Goal: Information Seeking & Learning: Check status

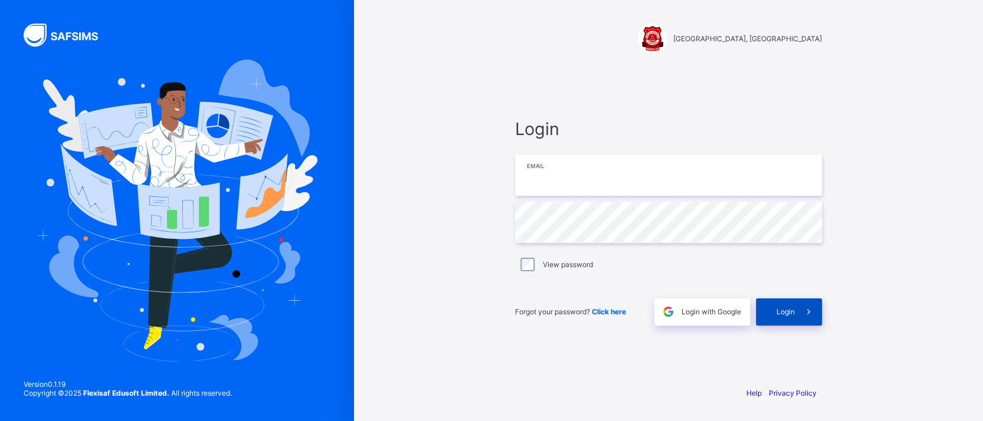
type input "**********"
click at [791, 306] on div "Login" at bounding box center [789, 312] width 66 height 27
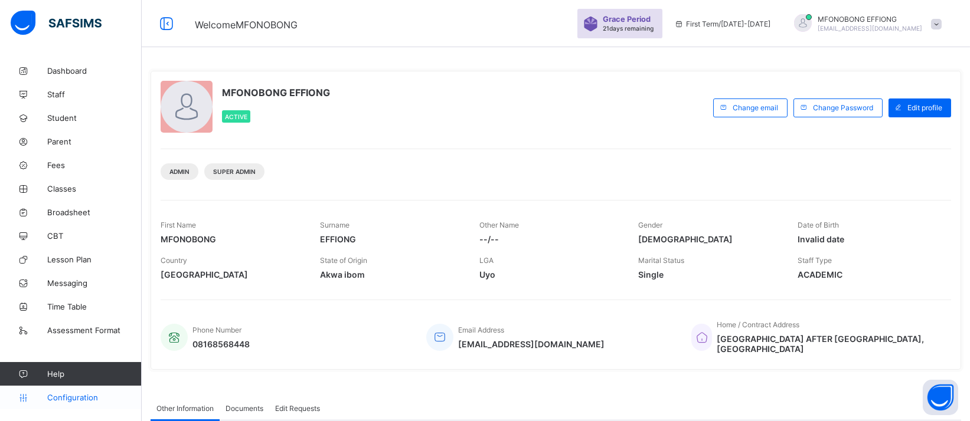
click at [100, 397] on span "Configuration" at bounding box center [94, 397] width 94 height 9
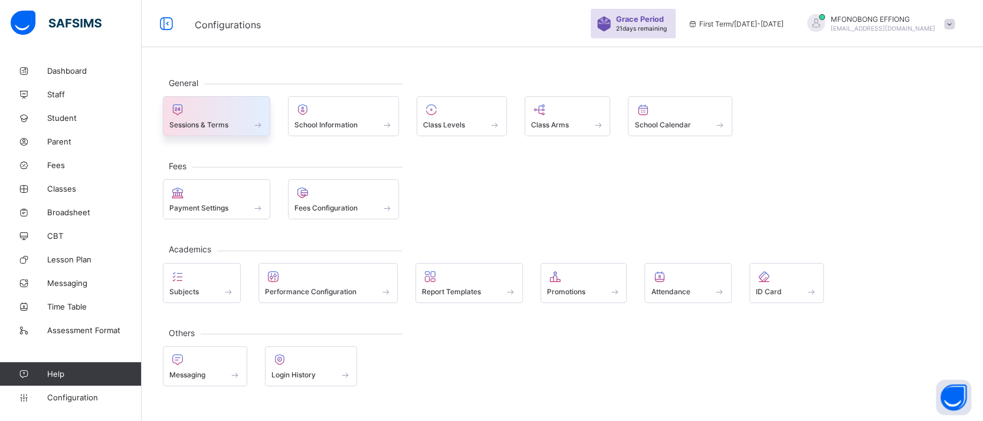
click at [223, 111] on div at bounding box center [216, 110] width 94 height 14
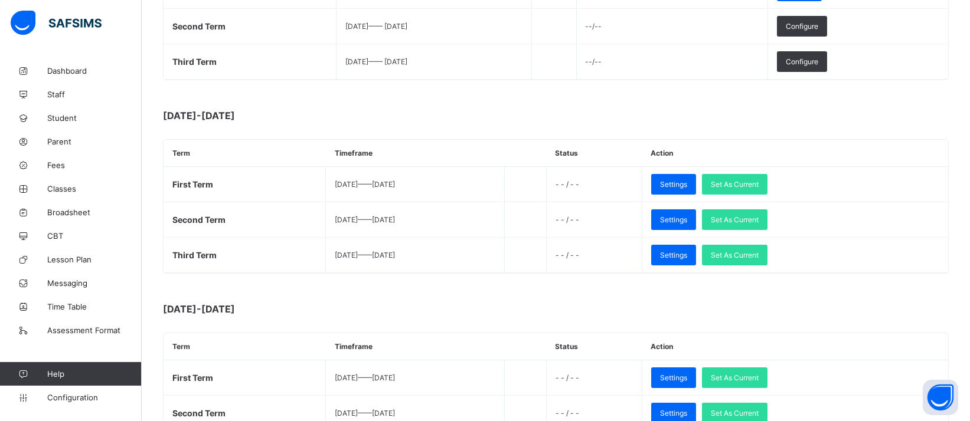
scroll to position [283, 0]
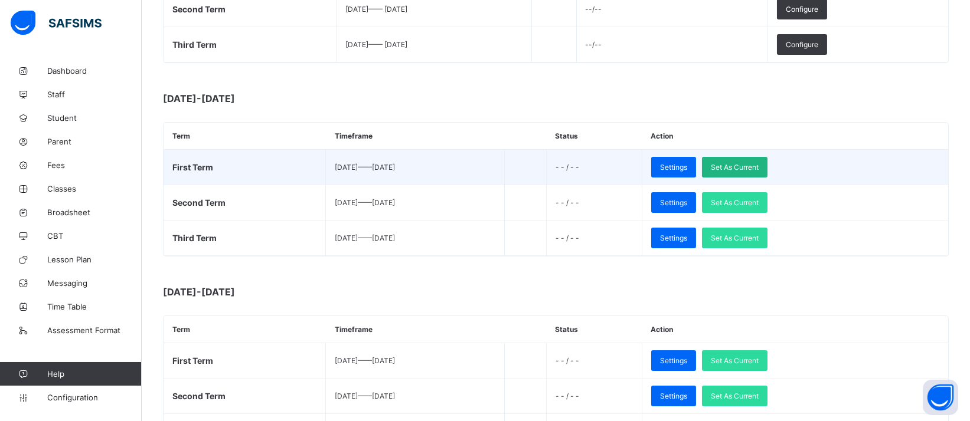
click at [767, 158] on div "Set As Current" at bounding box center [735, 167] width 66 height 21
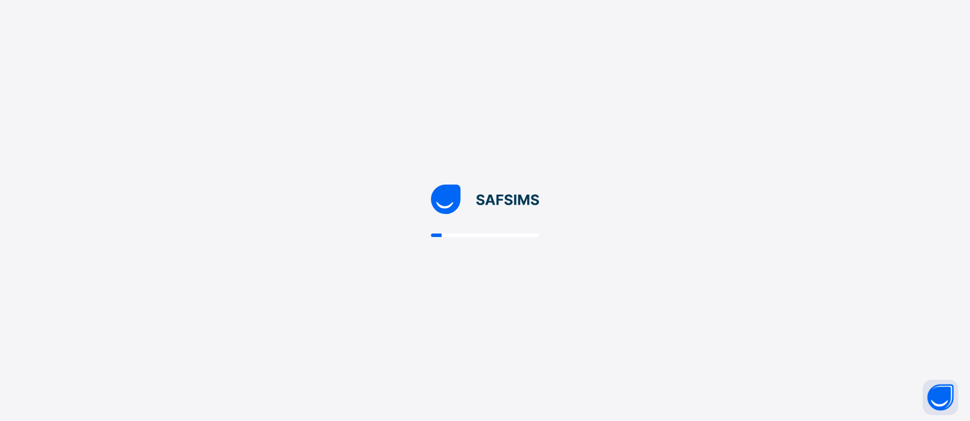
scroll to position [0, 0]
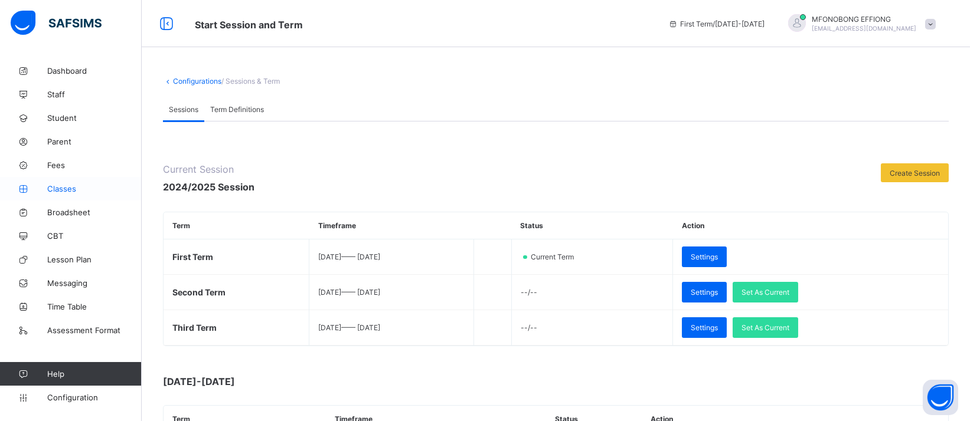
click at [52, 188] on span "Classes" at bounding box center [94, 188] width 94 height 9
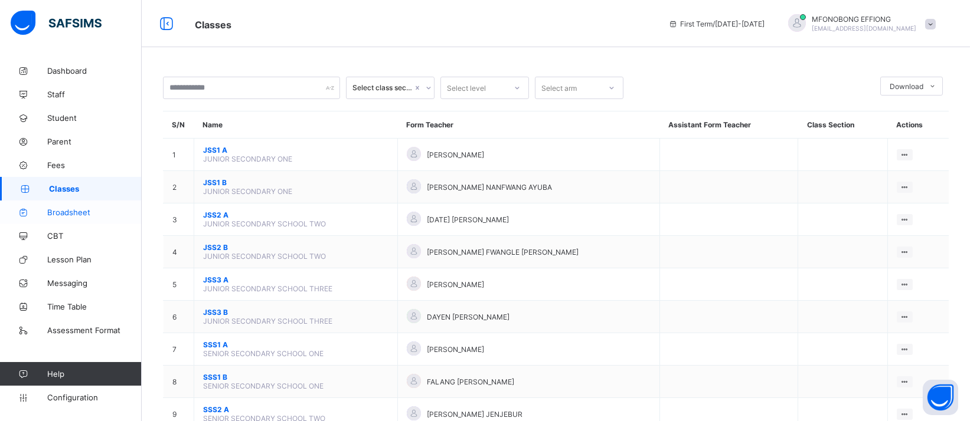
click at [69, 212] on span "Broadsheet" at bounding box center [94, 212] width 94 height 9
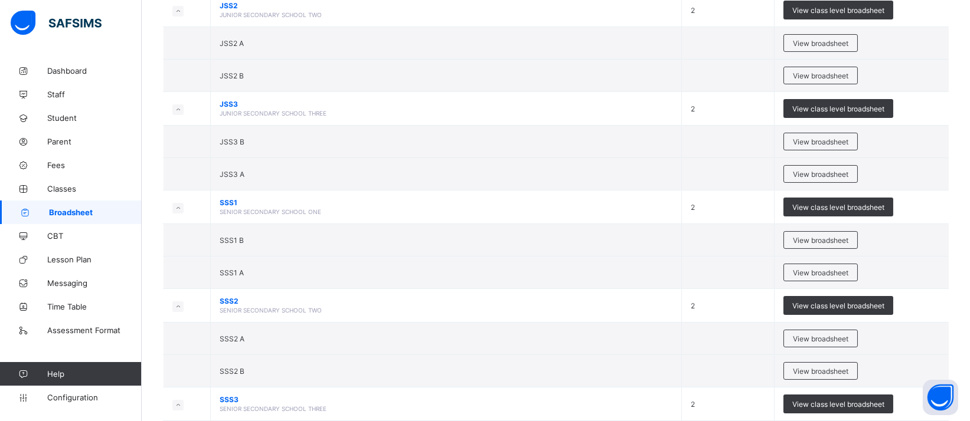
scroll to position [243, 0]
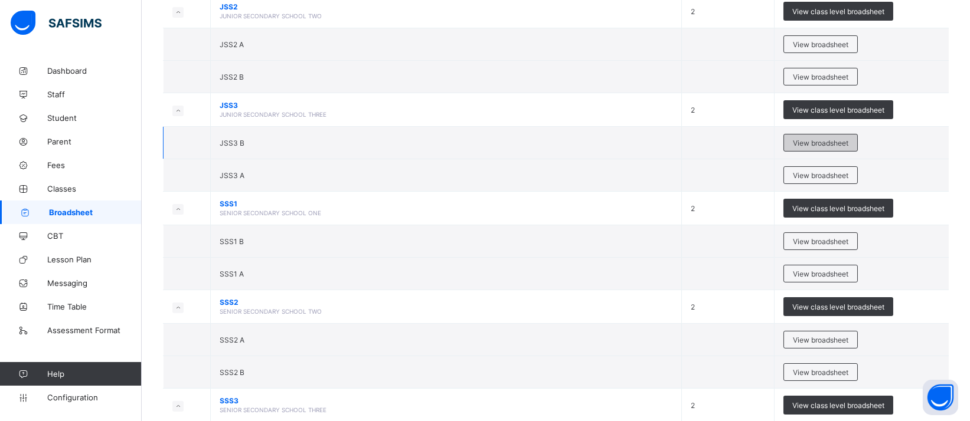
click at [836, 140] on span "View broadsheet" at bounding box center [820, 143] width 55 height 9
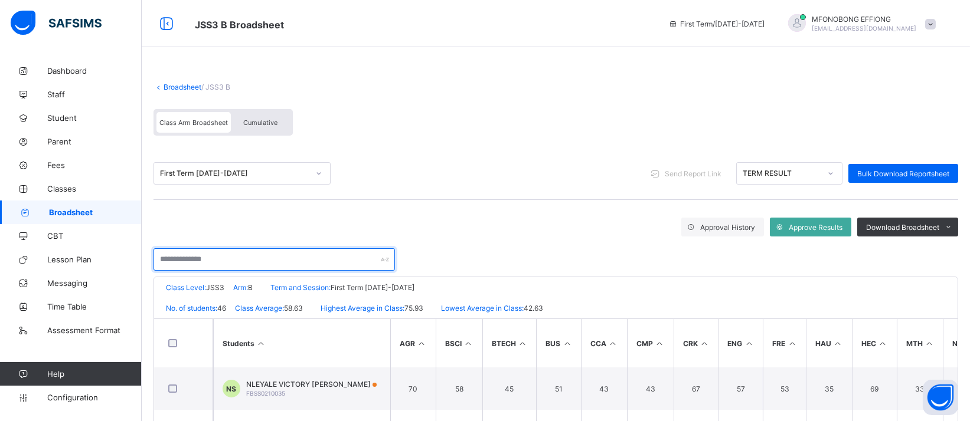
click at [346, 261] on input "text" at bounding box center [273, 260] width 241 height 22
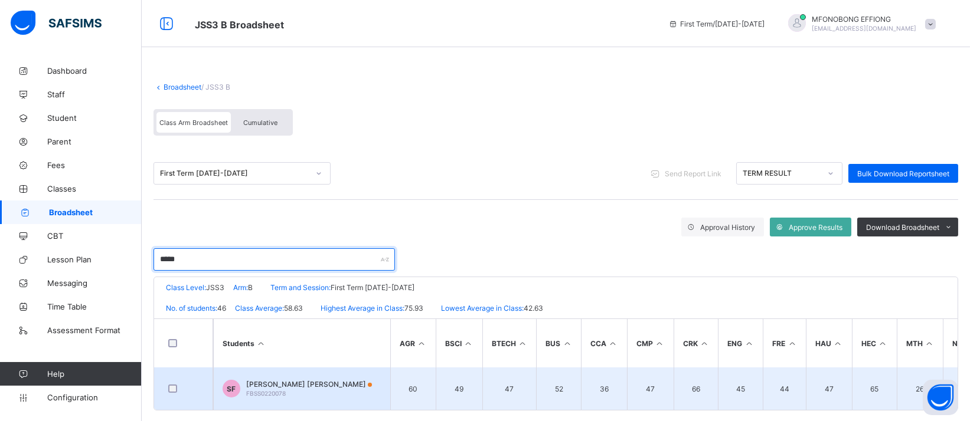
type input "*****"
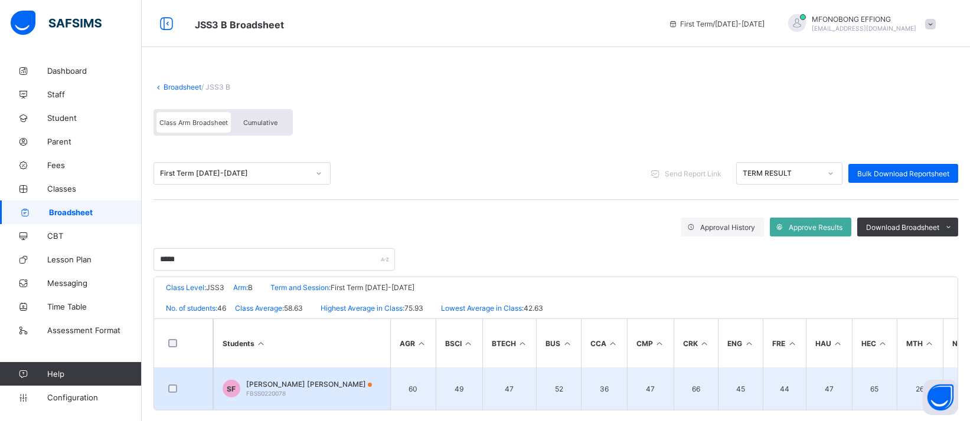
click at [334, 390] on div "SOLOMON MOBOLAJI FALADE FBSS0220078" at bounding box center [309, 389] width 126 height 18
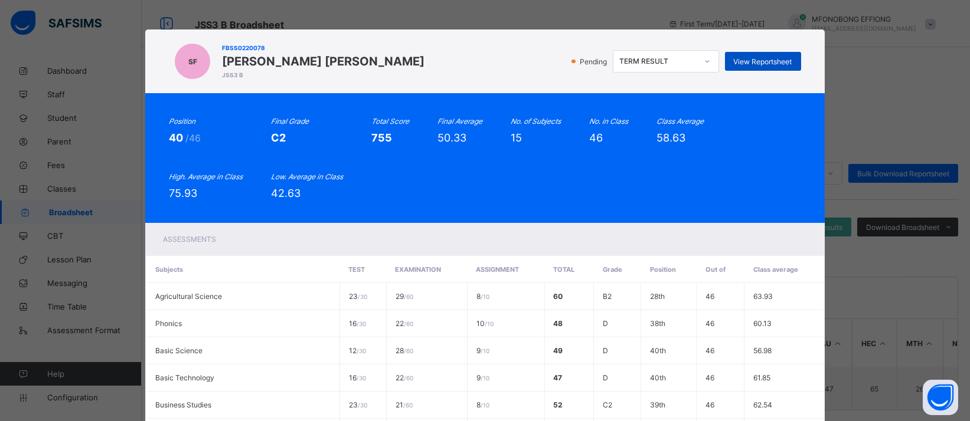
click at [764, 56] on div "View Reportsheet" at bounding box center [763, 61] width 76 height 19
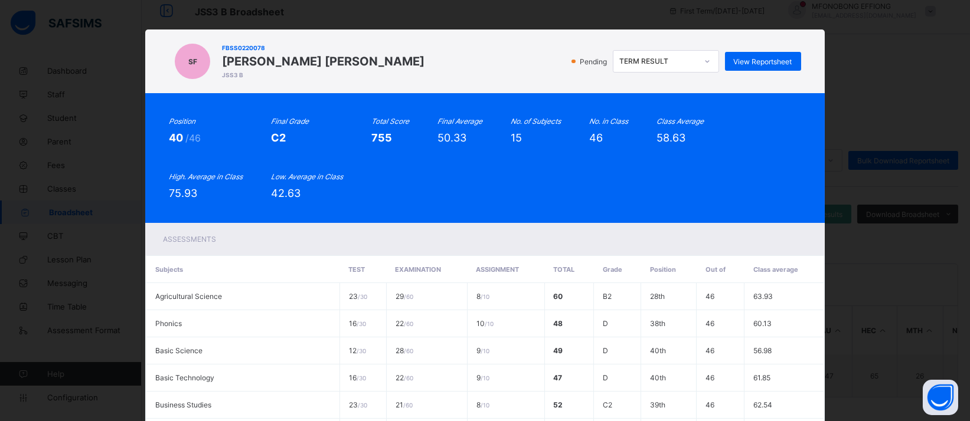
scroll to position [369, 0]
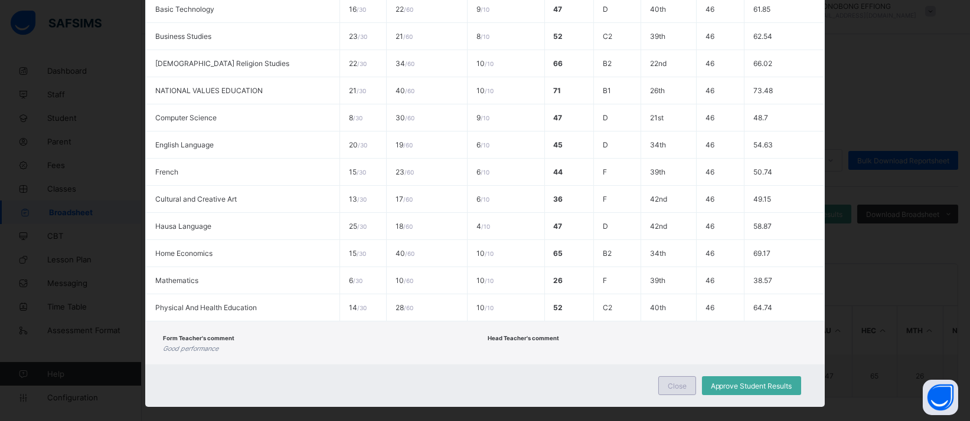
click at [672, 382] on span "Close" at bounding box center [677, 386] width 19 height 9
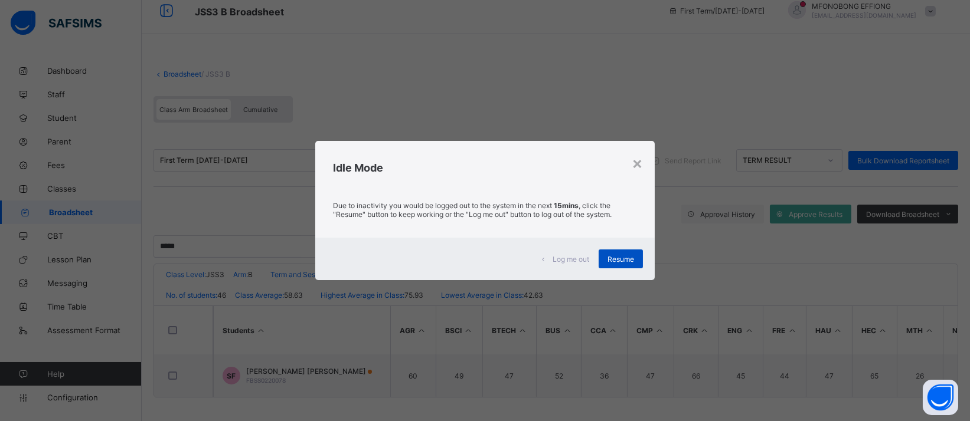
click at [623, 253] on div "Resume" at bounding box center [621, 259] width 44 height 19
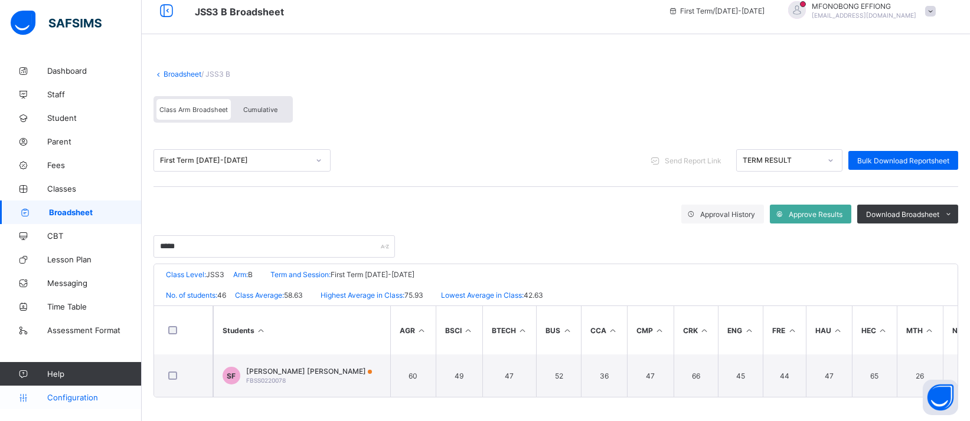
click at [76, 394] on span "Configuration" at bounding box center [94, 397] width 94 height 9
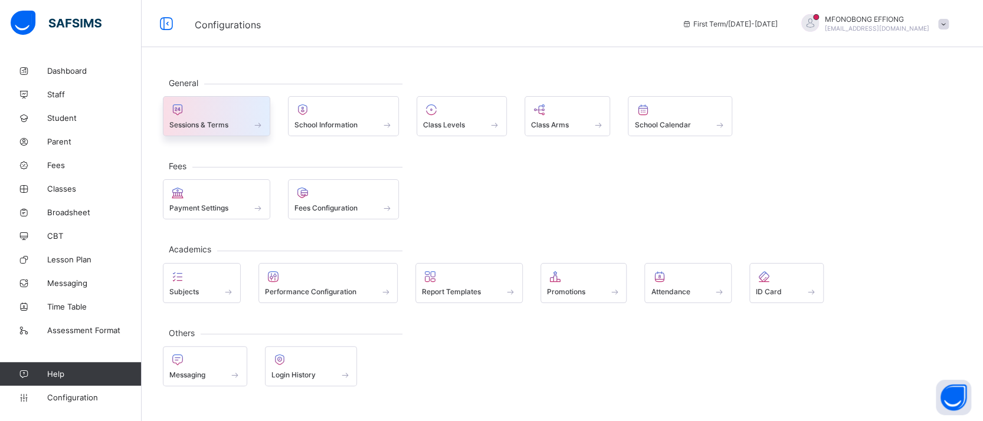
click at [247, 123] on div "Sessions & Terms" at bounding box center [216, 125] width 94 height 10
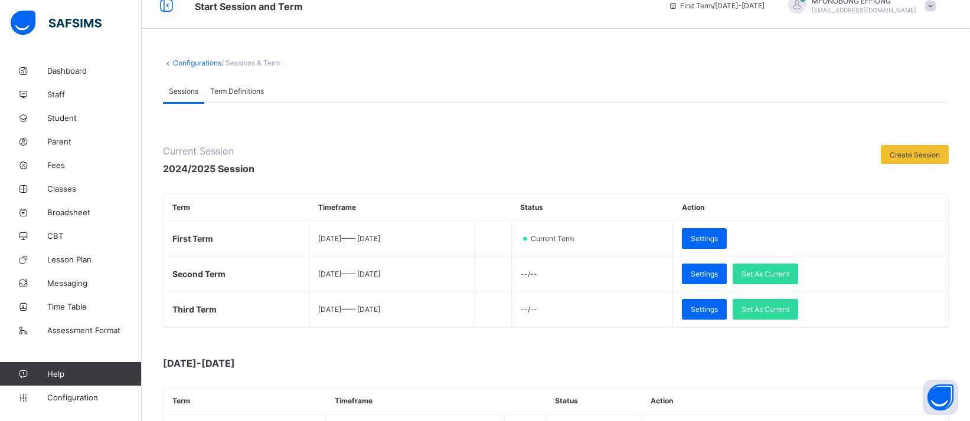
scroll to position [19, 0]
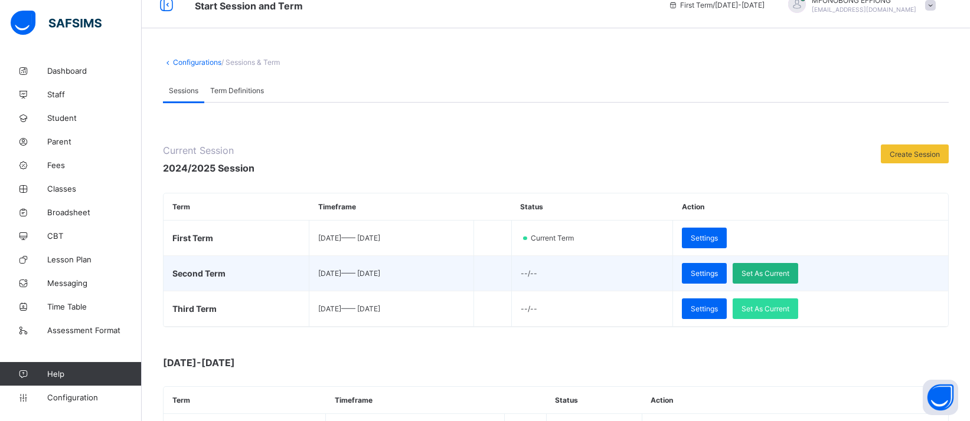
click at [779, 274] on span "Set As Current" at bounding box center [765, 273] width 48 height 9
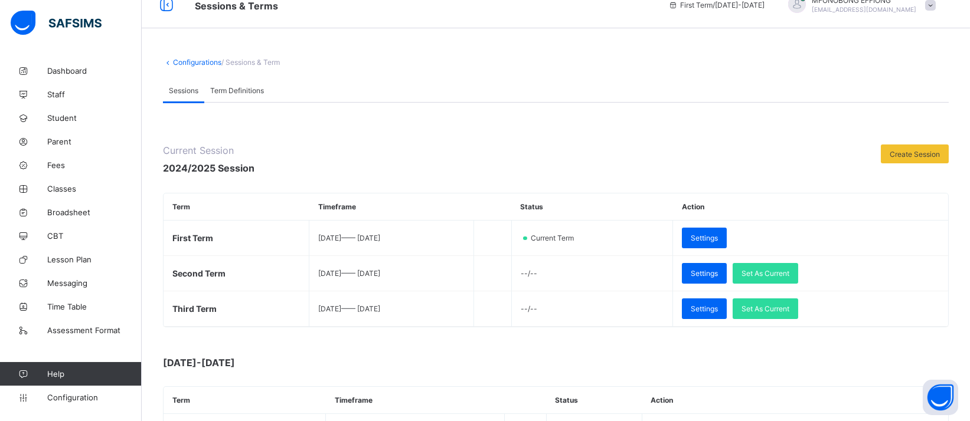
scroll to position [0, 0]
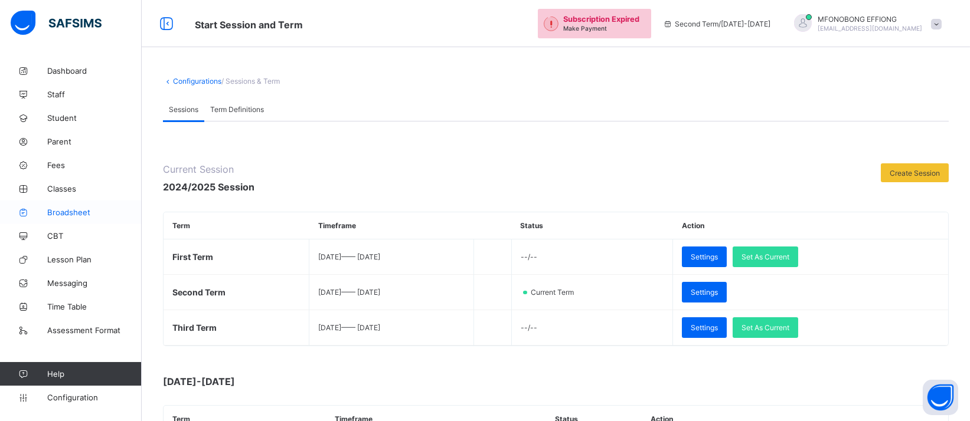
click at [78, 219] on link "Broadsheet" at bounding box center [71, 213] width 142 height 24
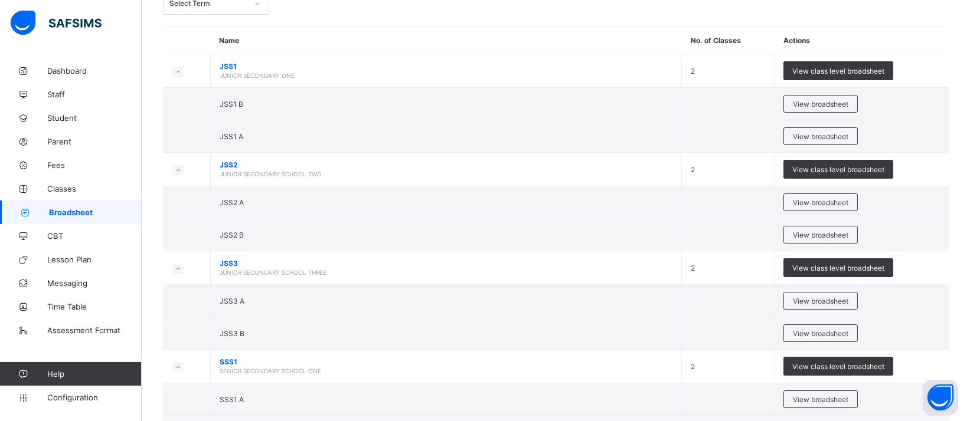
scroll to position [89, 0]
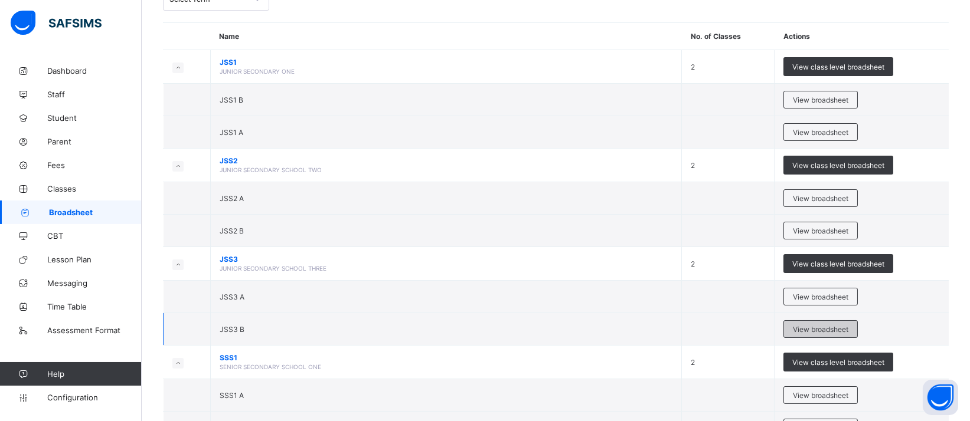
click at [843, 331] on span "View broadsheet" at bounding box center [820, 329] width 55 height 9
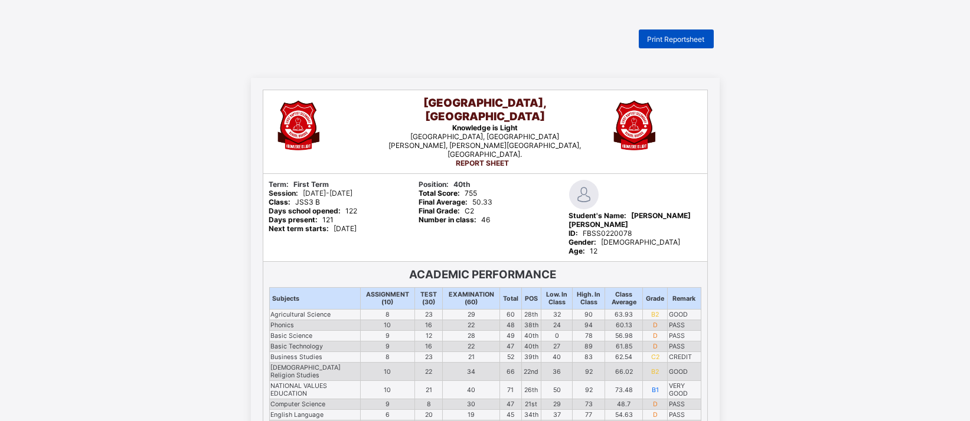
click at [675, 42] on span "Print Reportsheet" at bounding box center [676, 39] width 57 height 9
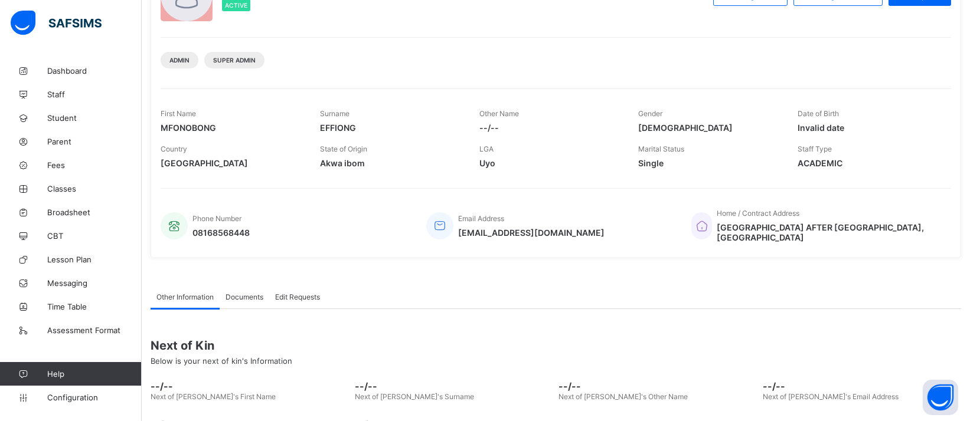
scroll to position [113, 0]
click at [77, 214] on span "Broadsheet" at bounding box center [94, 212] width 94 height 9
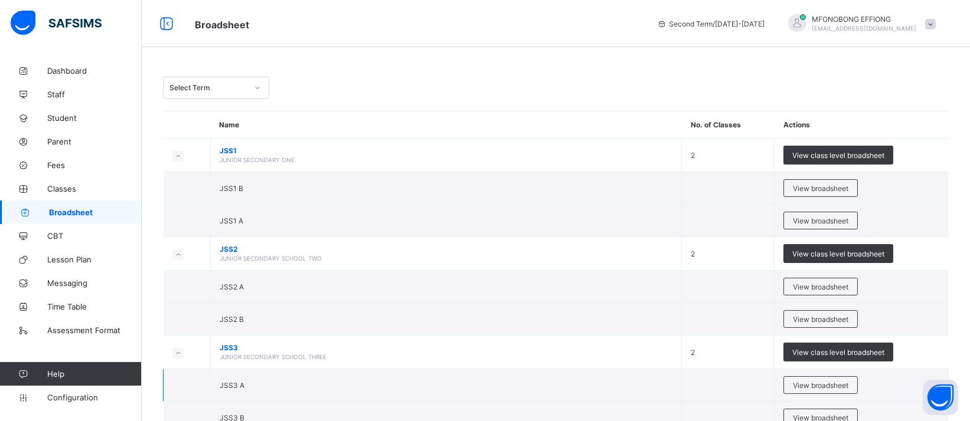
scroll to position [136, 0]
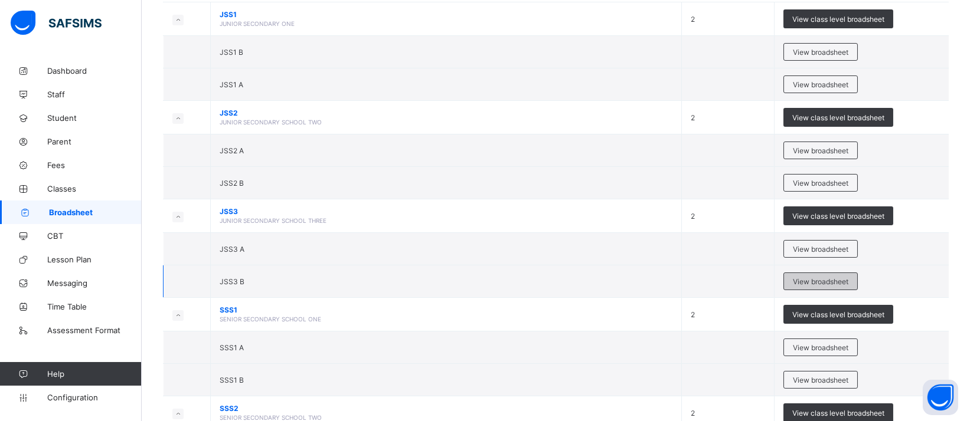
click at [830, 283] on span "View broadsheet" at bounding box center [820, 281] width 55 height 9
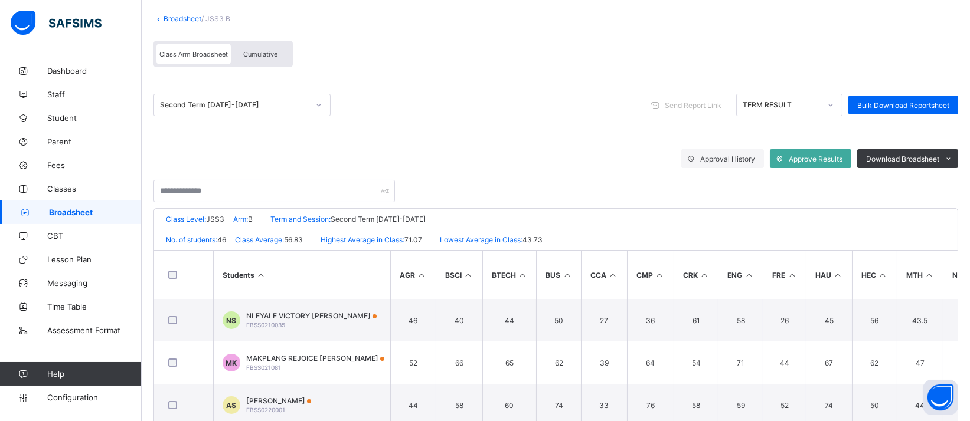
scroll to position [87, 0]
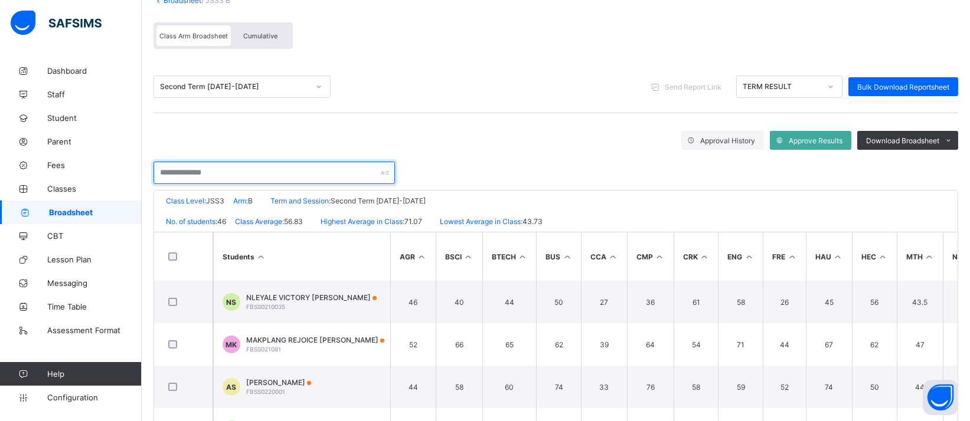
click at [281, 164] on input "text" at bounding box center [273, 173] width 241 height 22
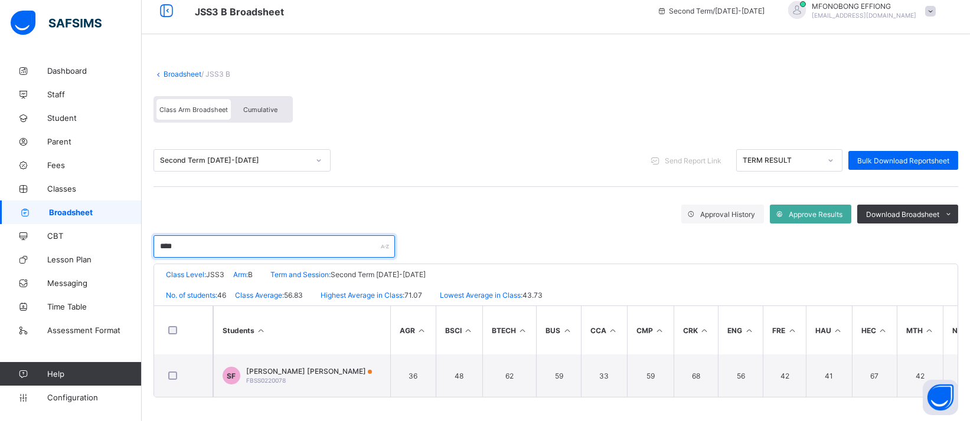
scroll to position [14, 0]
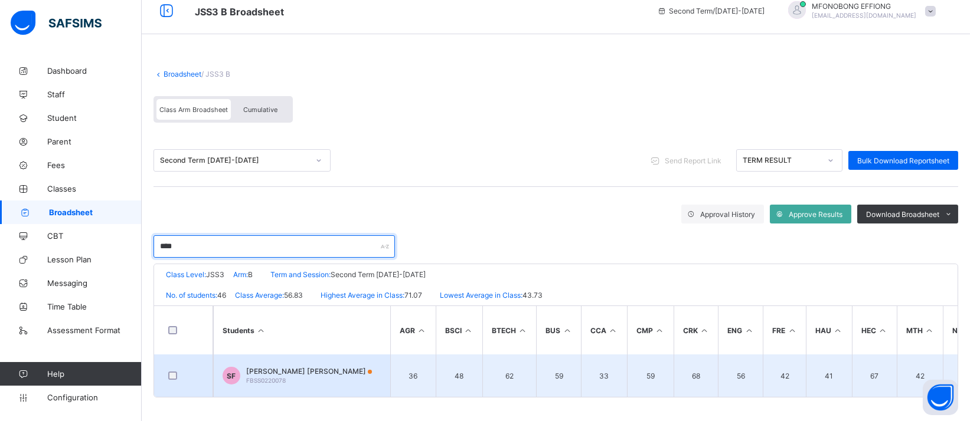
type input "****"
click at [286, 368] on span "SOLOMON MOBOLAJI FALADE" at bounding box center [309, 371] width 126 height 9
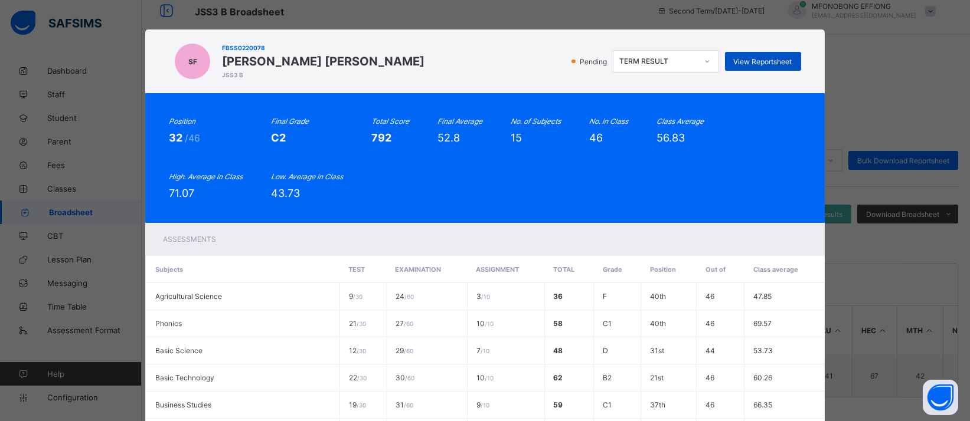
click at [780, 65] on span "View Reportsheet" at bounding box center [763, 61] width 58 height 9
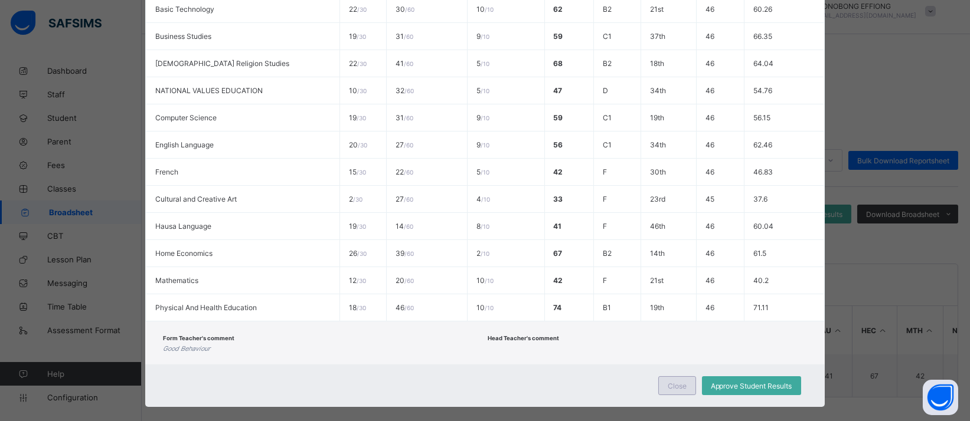
click at [678, 382] on span "Close" at bounding box center [677, 386] width 19 height 9
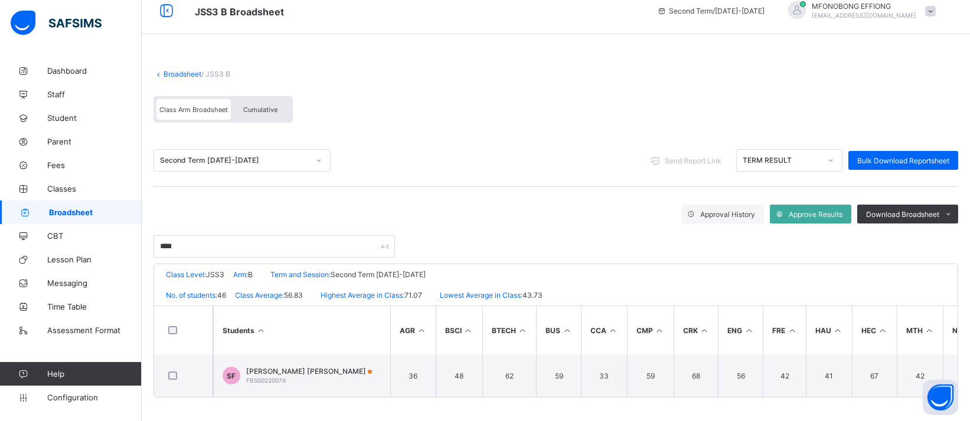
click at [246, 110] on span "Cumulative" at bounding box center [260, 110] width 34 height 8
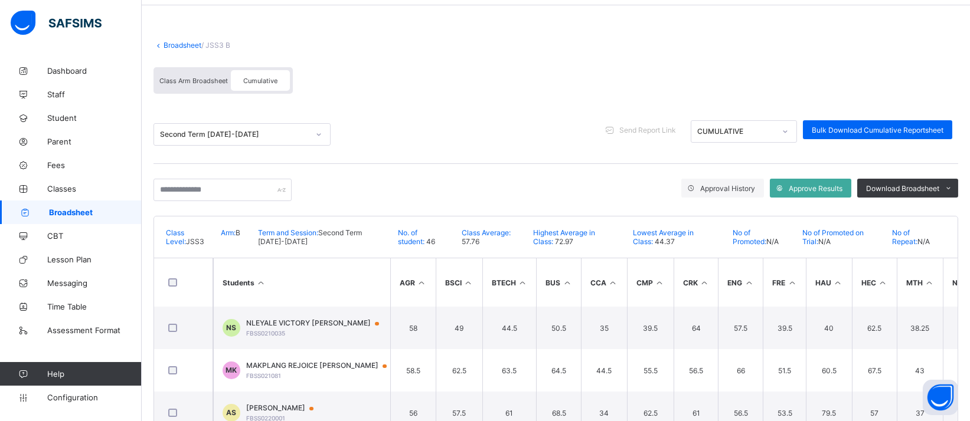
scroll to position [43, 0]
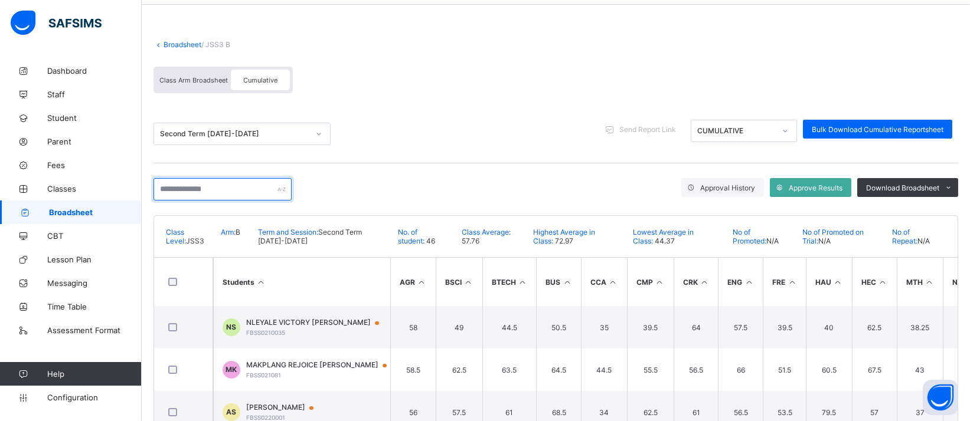
click at [241, 185] on input "text" at bounding box center [222, 189] width 138 height 22
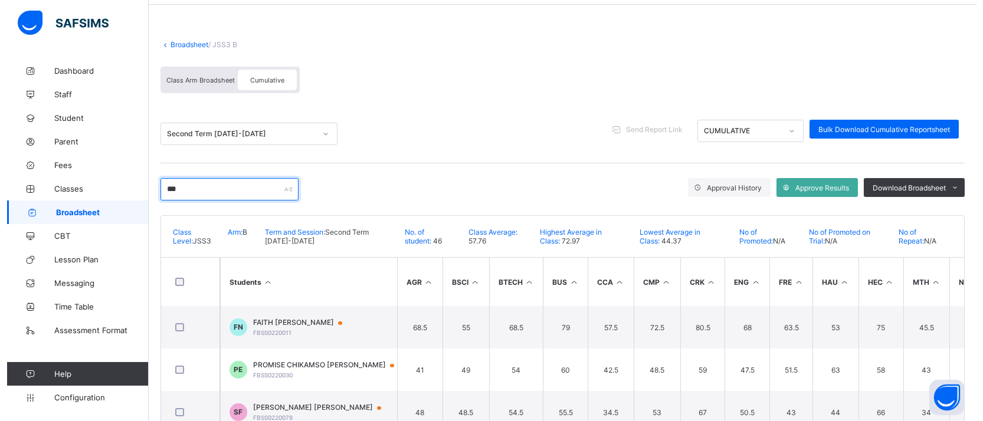
scroll to position [0, 0]
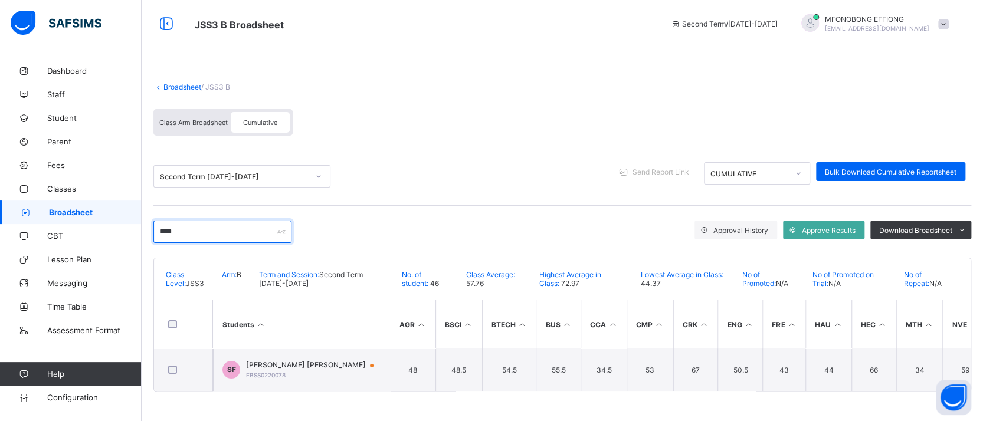
type input "*****"
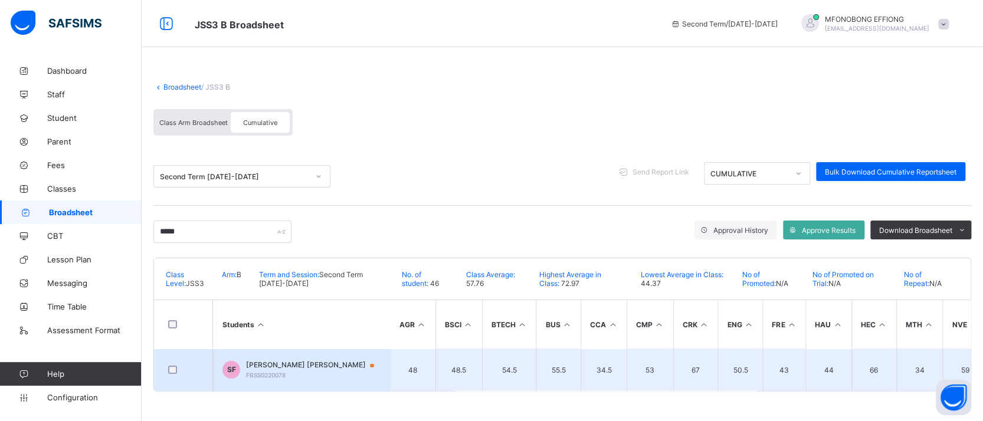
click at [318, 372] on div "SOLOMON MOBOLAJI FALADE FBSS0220078" at bounding box center [315, 370] width 139 height 18
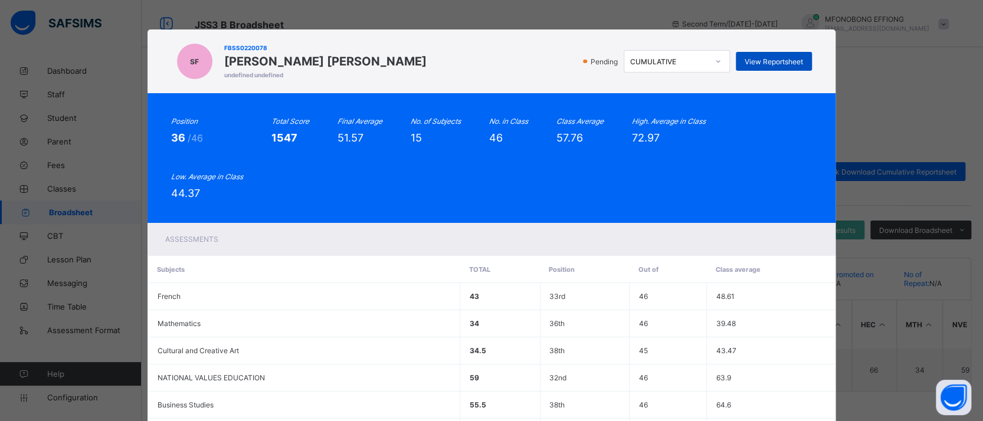
click at [789, 64] on span "View Reportsheet" at bounding box center [774, 61] width 58 height 9
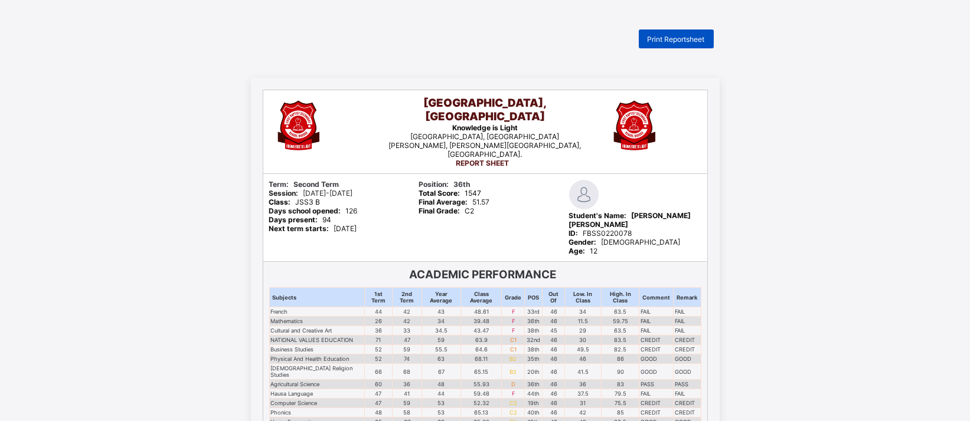
click at [674, 48] on div "Print Reportsheet First Baptist Secondary School, Bukuru Knowledge is Light Fir…" at bounding box center [485, 382] width 970 height 704
click at [699, 37] on span "Print Reportsheet" at bounding box center [676, 39] width 57 height 9
